Goal: Task Accomplishment & Management: Use online tool/utility

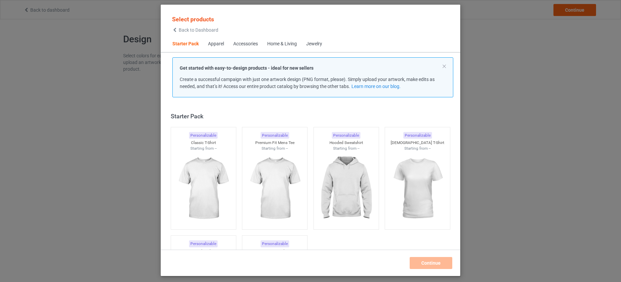
scroll to position [9, 0]
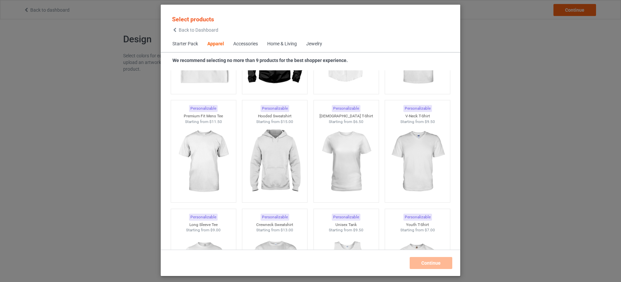
scroll to position [342, 0]
click at [486, 37] on div "Select products Back to Dashboard Starter Pack Apparel Accessories Home & Livin…" at bounding box center [310, 141] width 621 height 282
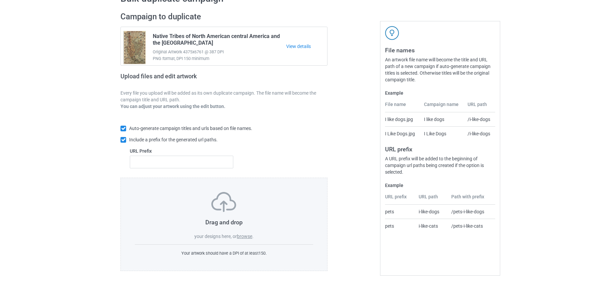
scroll to position [43, 0]
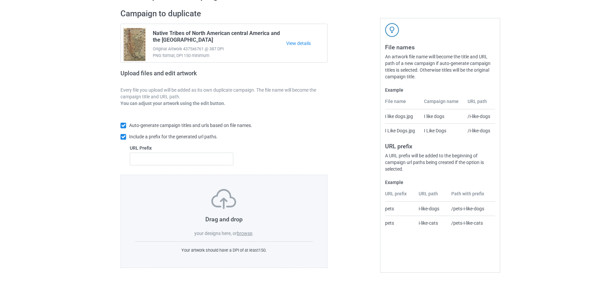
click at [211, 243] on div "Your artwork should have a DPI of at least 150 ." at bounding box center [224, 247] width 178 height 12
click at [241, 235] on label "browse" at bounding box center [244, 232] width 15 height 5
click at [0, 0] on input "browse" at bounding box center [0, 0] width 0 height 0
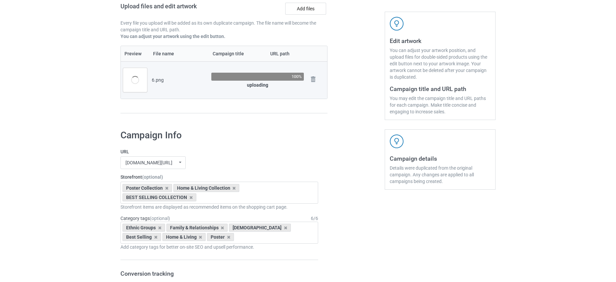
scroll to position [10, 0]
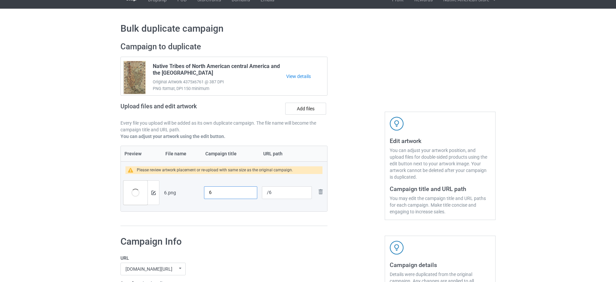
drag, startPoint x: 226, startPoint y: 192, endPoint x: 170, endPoint y: 192, distance: 55.9
click at [170, 192] on tr "Preview and edit artwork 6.png 6 /6 Remove file" at bounding box center [224, 192] width 206 height 37
paste input "Song of [PERSON_NAME] – The Great Buffalo Spirit"
click at [255, 229] on div "Campaign to duplicate Native Tribes of [GEOGRAPHIC_DATA] and the Caribbean Orig…" at bounding box center [224, 134] width 216 height 194
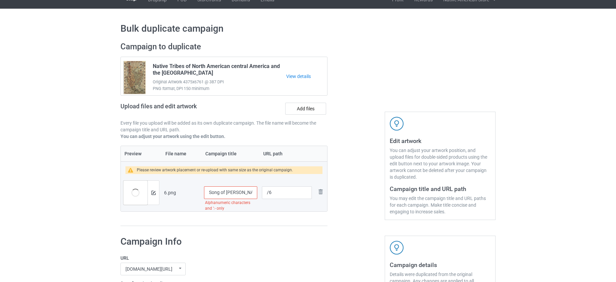
click at [247, 193] on input "Song of [PERSON_NAME] – The Great Buffalo Spirit" at bounding box center [230, 192] width 53 height 13
drag, startPoint x: 242, startPoint y: 192, endPoint x: 263, endPoint y: 194, distance: 21.1
click at [263, 194] on tr "Preview and edit artwork 6.png Song of Tatanka The Great Buffalo Spirit /6 Remo…" at bounding box center [224, 192] width 206 height 37
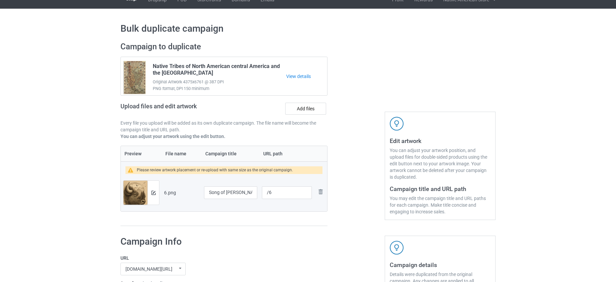
click at [258, 211] on table "Preview File name Campaign title URL path Please review artwork placement or re…" at bounding box center [223, 178] width 207 height 66
drag, startPoint x: 249, startPoint y: 194, endPoint x: 200, endPoint y: 188, distance: 49.2
click at [200, 188] on tr "Preview and edit artwork 6.png Song of Tatanka /6 Remove file" at bounding box center [224, 192] width 206 height 37
click at [231, 194] on input "Song of [PERSON_NAME]" at bounding box center [230, 192] width 53 height 13
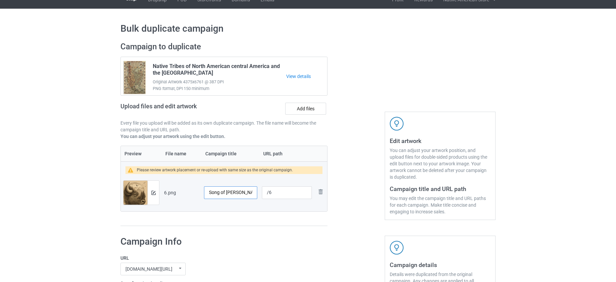
click at [231, 194] on input "Song of [PERSON_NAME]" at bounding box center [230, 192] width 53 height 13
paste input "– The Great Buffalo Spirit"
click at [245, 191] on input "Song of [PERSON_NAME] – The Great Buffalo Spirit" at bounding box center [230, 192] width 53 height 13
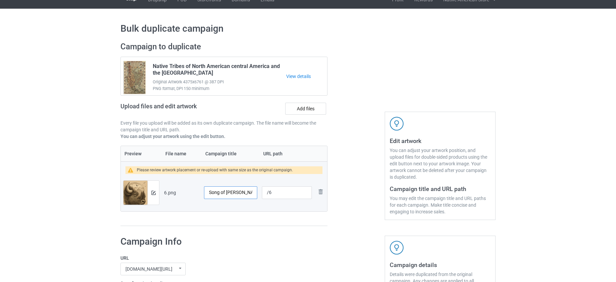
type input "Song of [PERSON_NAME] - The Great Buffalo Spirit"
click at [348, 198] on div at bounding box center [356, 134] width 48 height 194
click at [284, 195] on input "/6" at bounding box center [287, 192] width 50 height 13
type input "/poster99"
click at [205, 194] on input "Song of [PERSON_NAME] - The Great Buffalo Spirit" at bounding box center [230, 192] width 53 height 13
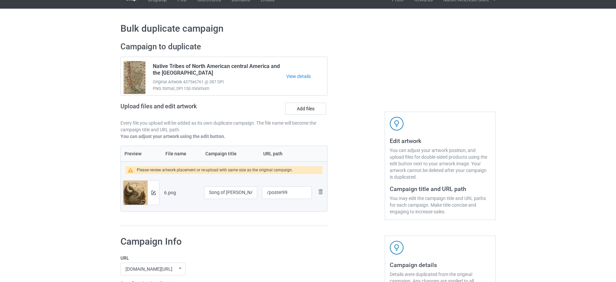
click at [265, 228] on div "Campaign to duplicate Native Tribes of [GEOGRAPHIC_DATA] and the Caribbean Orig…" at bounding box center [224, 134] width 216 height 194
click at [153, 185] on div at bounding box center [153, 192] width 12 height 24
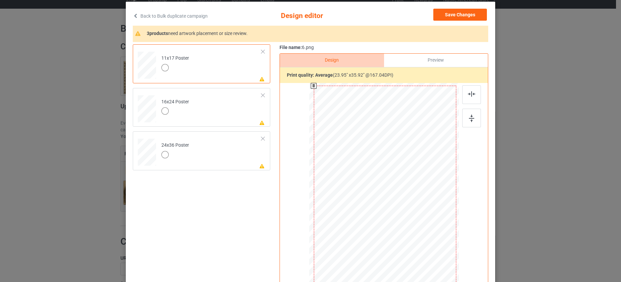
scroll to position [33, 0]
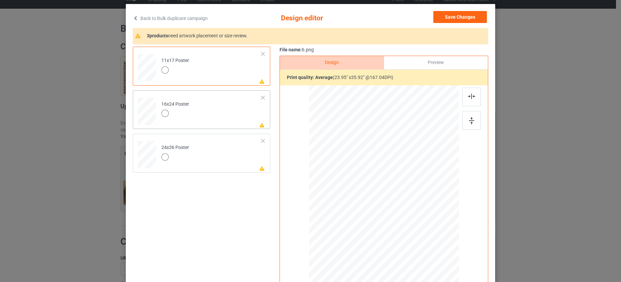
click at [185, 116] on div at bounding box center [175, 114] width 28 height 9
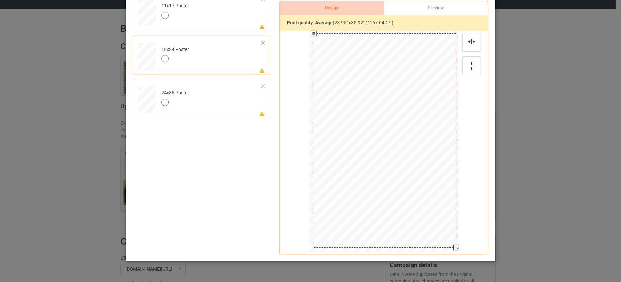
scroll to position [105, 0]
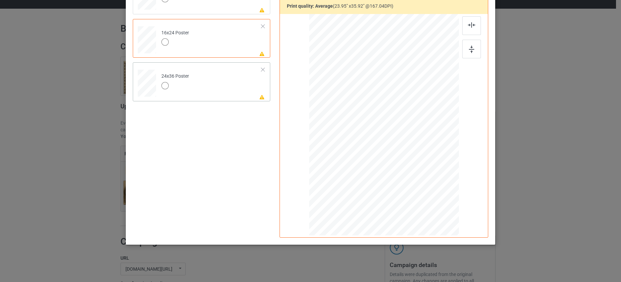
click at [200, 93] on td "Please review artwork placement 24x36 Poster" at bounding box center [212, 82] width 108 height 34
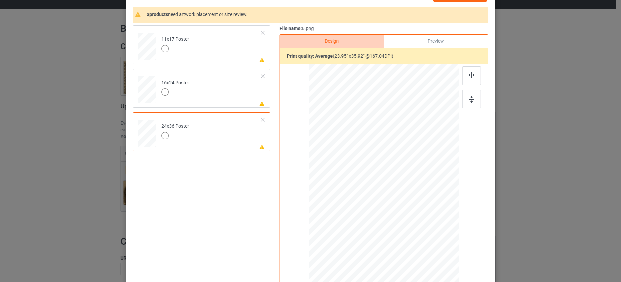
scroll to position [38, 0]
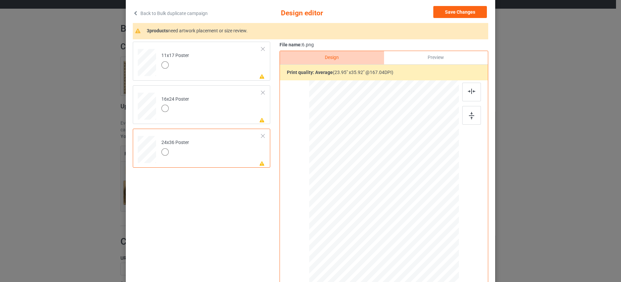
click at [448, 56] on div "Preview" at bounding box center [436, 57] width 104 height 13
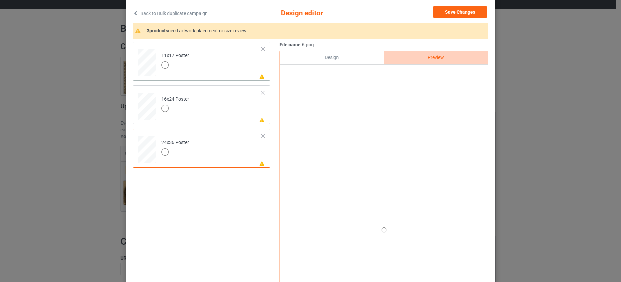
click at [224, 55] on td "Please review artwork placement 11x17 Poster" at bounding box center [212, 61] width 108 height 34
click at [362, 52] on div "Design" at bounding box center [332, 57] width 104 height 13
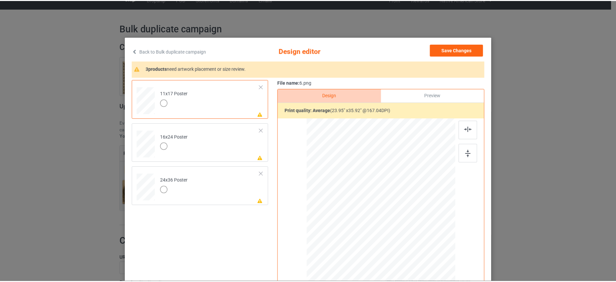
scroll to position [0, 0]
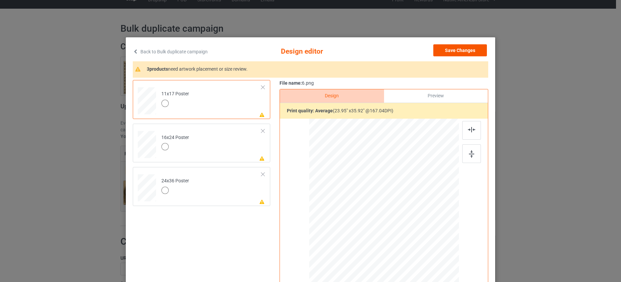
drag, startPoint x: 481, startPoint y: 58, endPoint x: 475, endPoint y: 51, distance: 8.7
click at [478, 56] on div "Save Changes" at bounding box center [460, 51] width 55 height 15
click at [475, 51] on button "Save Changes" at bounding box center [460, 50] width 54 height 12
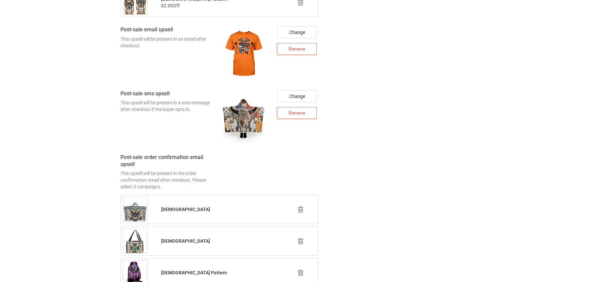
scroll to position [985, 0]
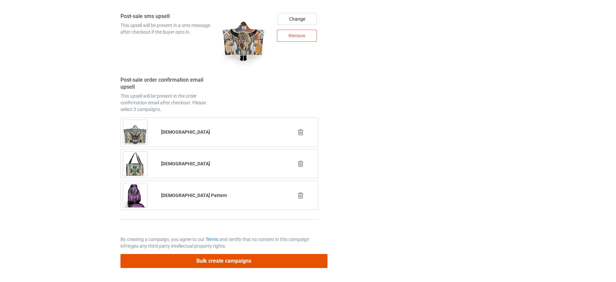
click at [303, 261] on button "Bulk create campaigns" at bounding box center [223, 261] width 207 height 14
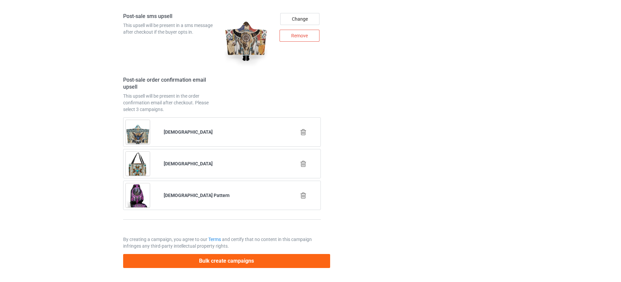
scroll to position [0, 0]
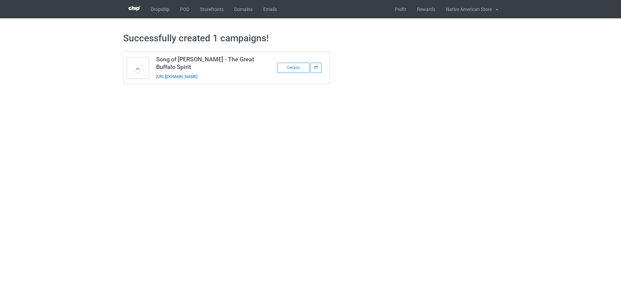
click at [196, 77] on link "[URL][DOMAIN_NAME]" at bounding box center [176, 76] width 41 height 5
